Goal: Use online tool/utility: Utilize a website feature to perform a specific function

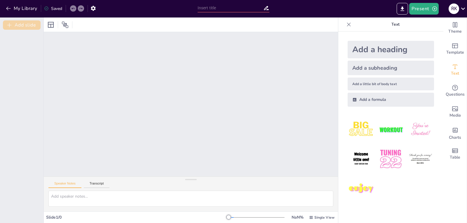
click at [15, 25] on button "Add slide" at bounding box center [22, 24] width 38 height 9
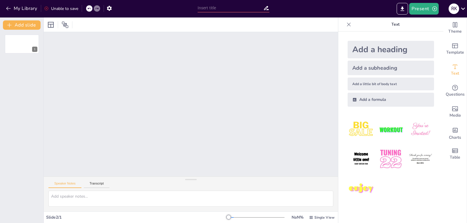
click at [121, 87] on div "Slide 1" at bounding box center [191, 104] width 294 height 144
click at [103, 218] on div "Slide 2 / 1" at bounding box center [137, 218] width 182 height 6
click at [455, 29] on span "Theme" at bounding box center [454, 31] width 13 height 6
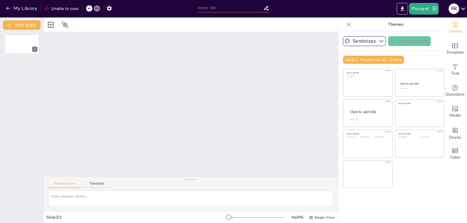
click at [346, 24] on icon at bounding box center [349, 25] width 6 height 6
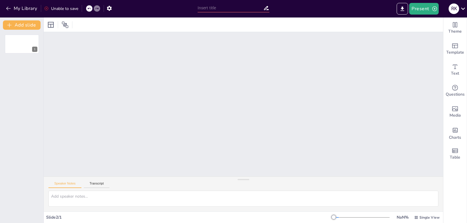
click at [87, 8] on div at bounding box center [89, 8] width 6 height 6
click at [17, 11] on button "My Library" at bounding box center [21, 8] width 35 height 9
